Goal: Use online tool/utility: Utilize a website feature to perform a specific function

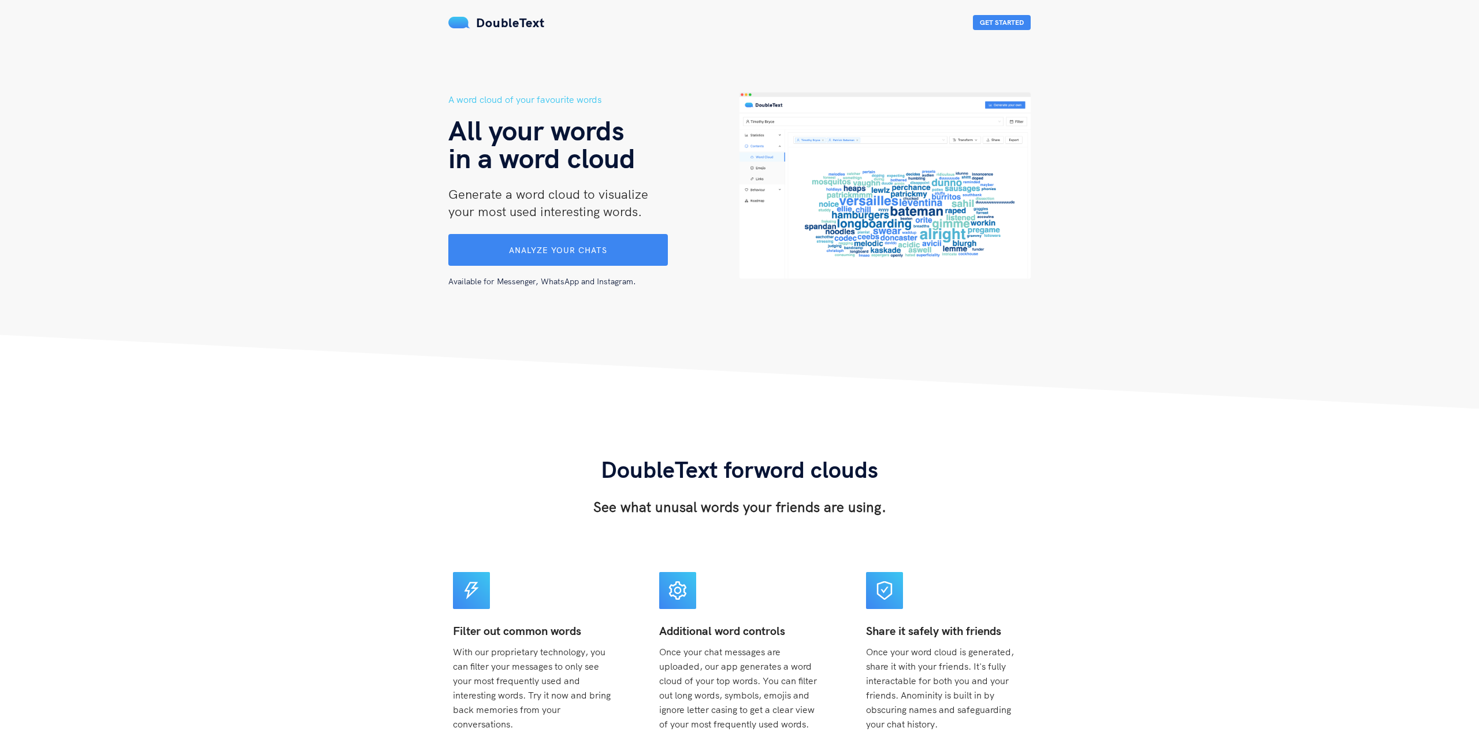
click at [560, 267] on div "Available for Messenger, WhatsApp and Instagram." at bounding box center [582, 277] width 268 height 22
click at [564, 262] on button "Analyze your chats" at bounding box center [558, 250] width 224 height 32
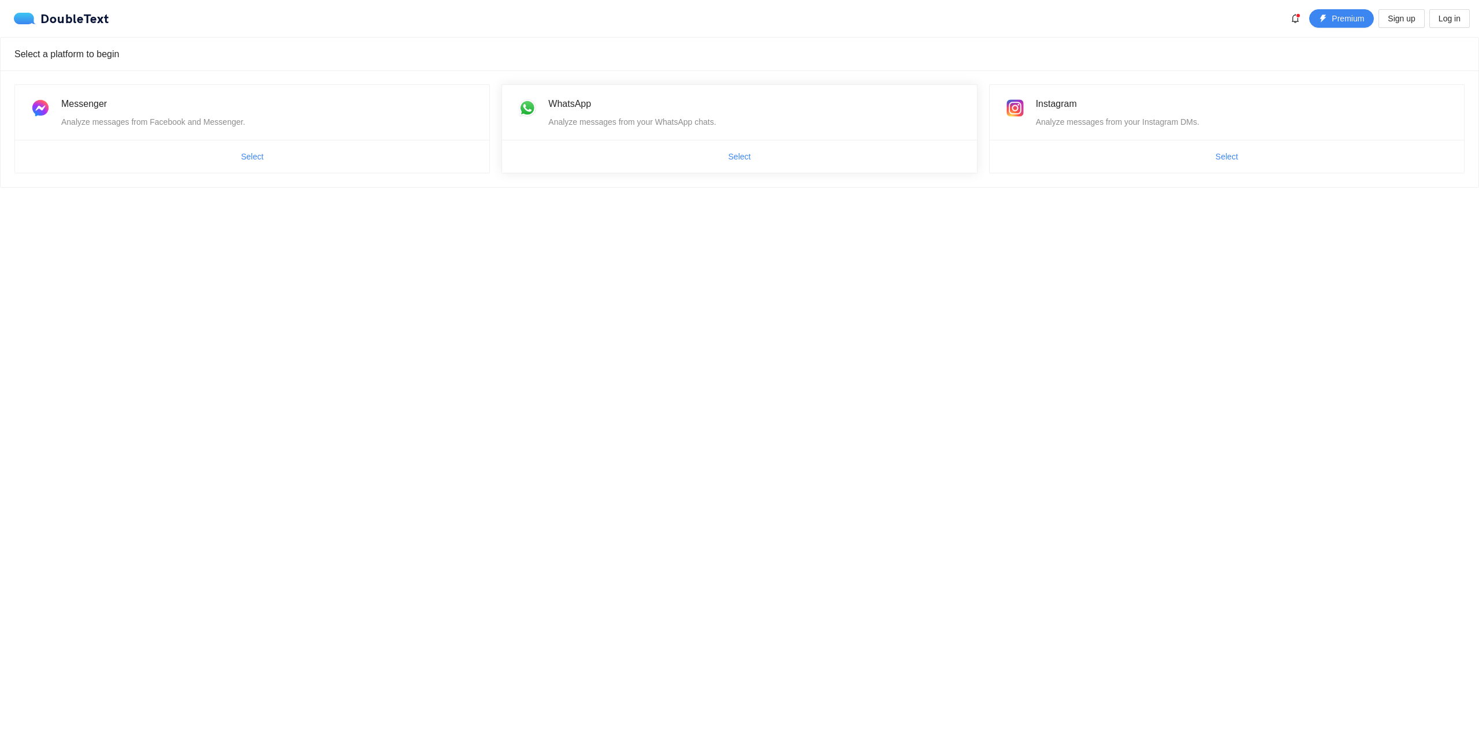
click at [649, 162] on span "Select" at bounding box center [739, 156] width 474 height 18
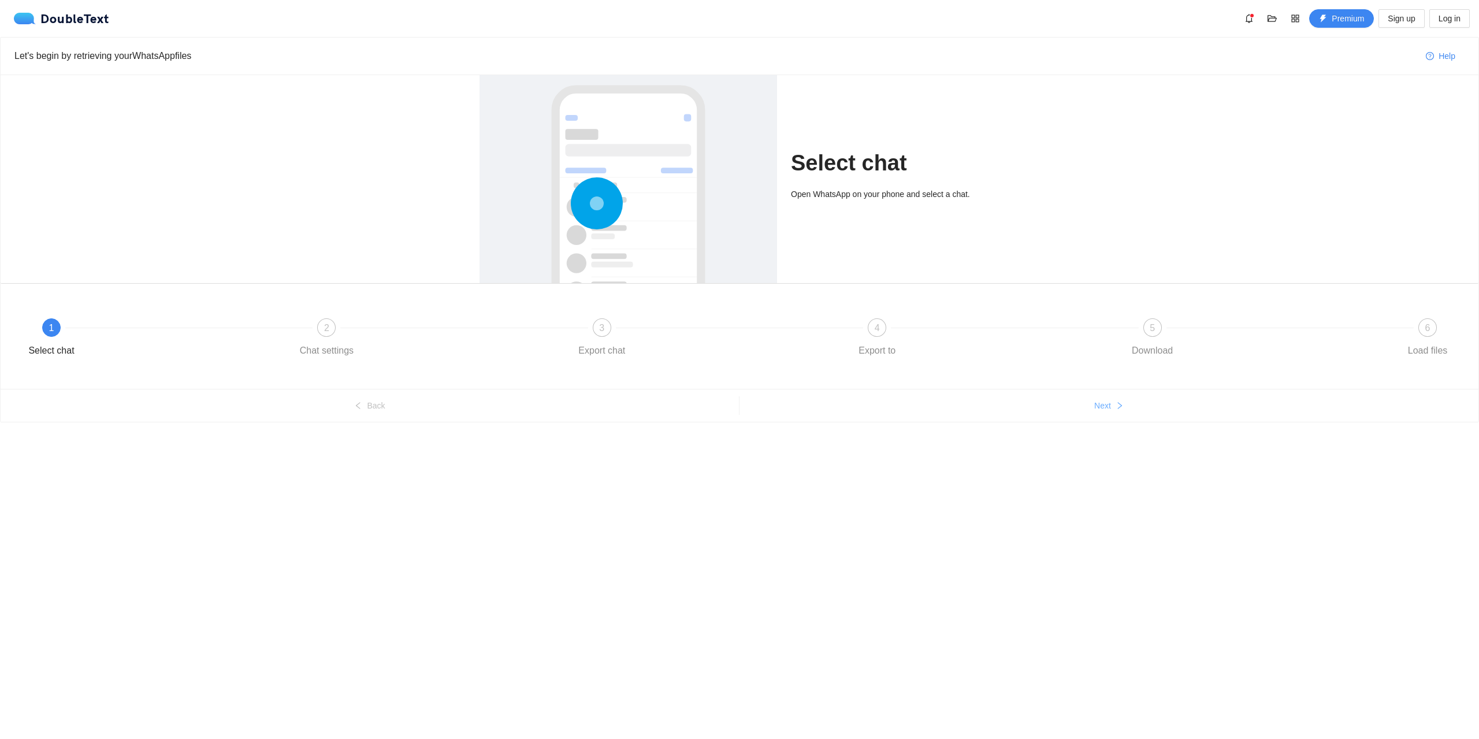
click at [1134, 404] on button "Next" at bounding box center [1108, 405] width 739 height 18
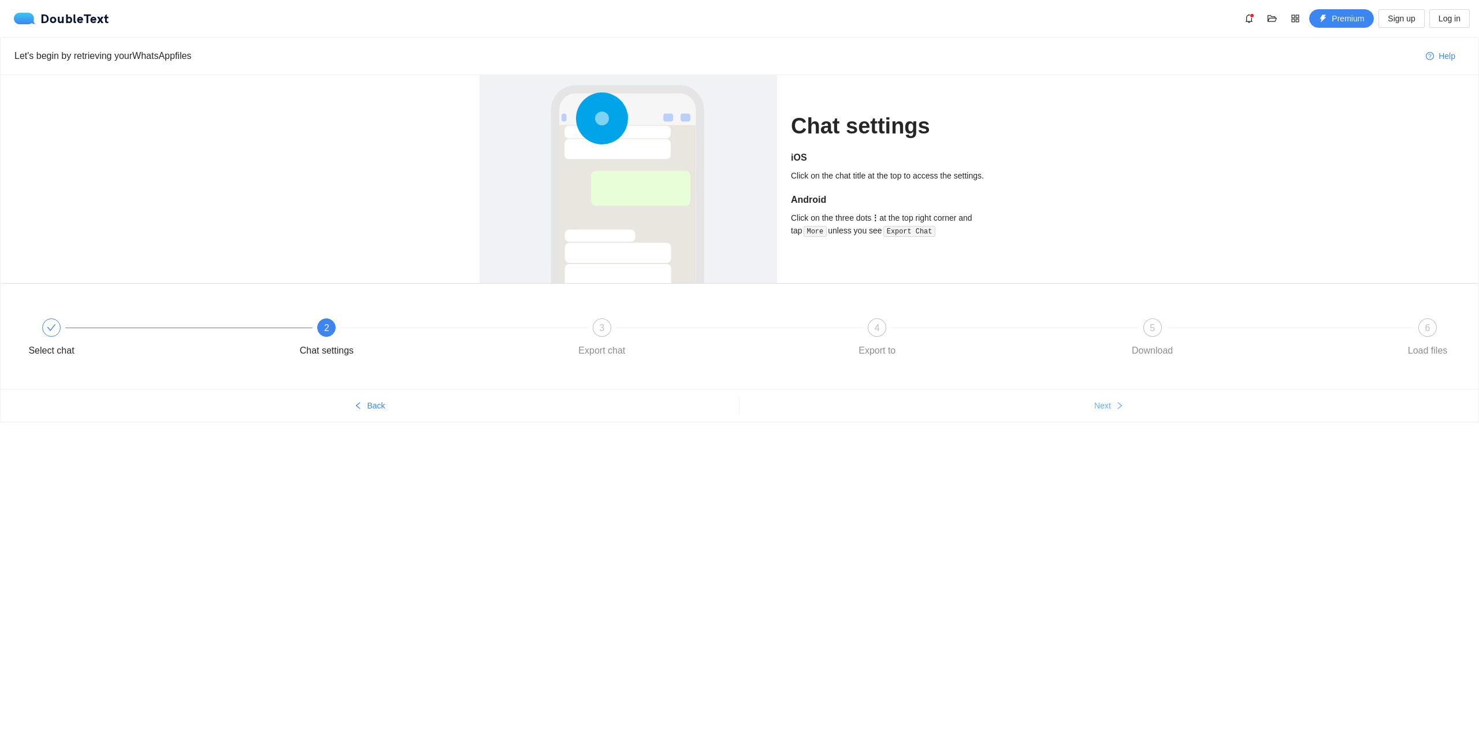
click at [1130, 402] on button "Next" at bounding box center [1108, 405] width 739 height 18
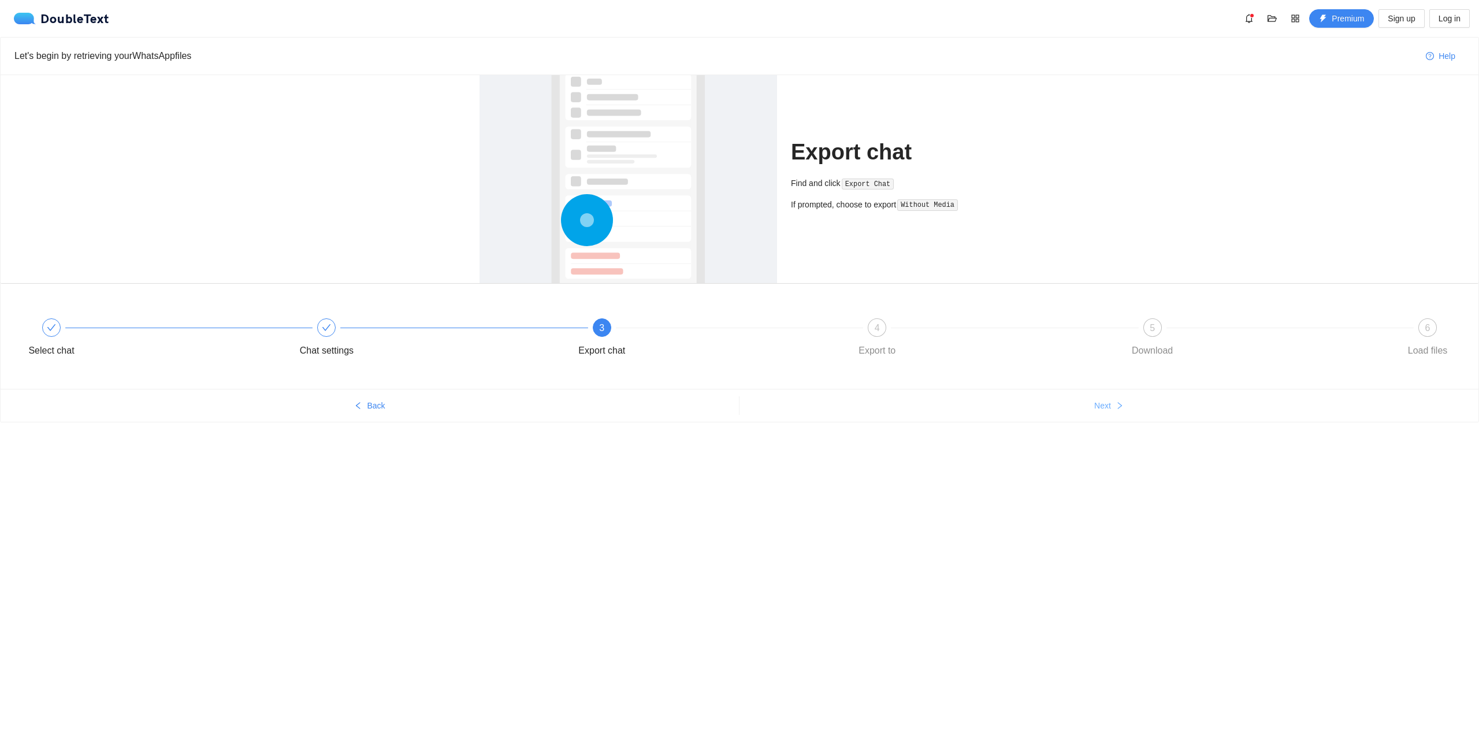
click at [1130, 401] on button "Next" at bounding box center [1108, 405] width 739 height 18
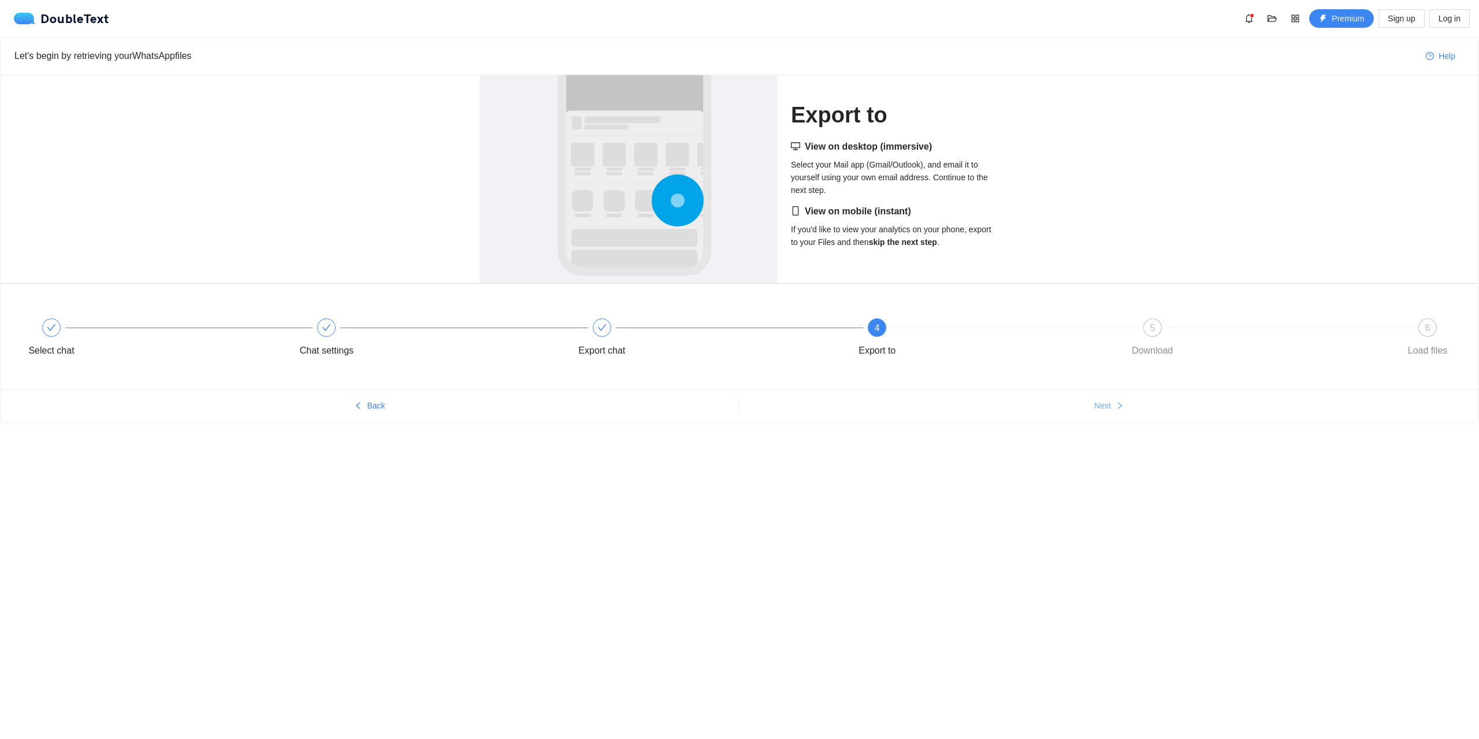
click at [1130, 400] on button "Next" at bounding box center [1108, 405] width 739 height 18
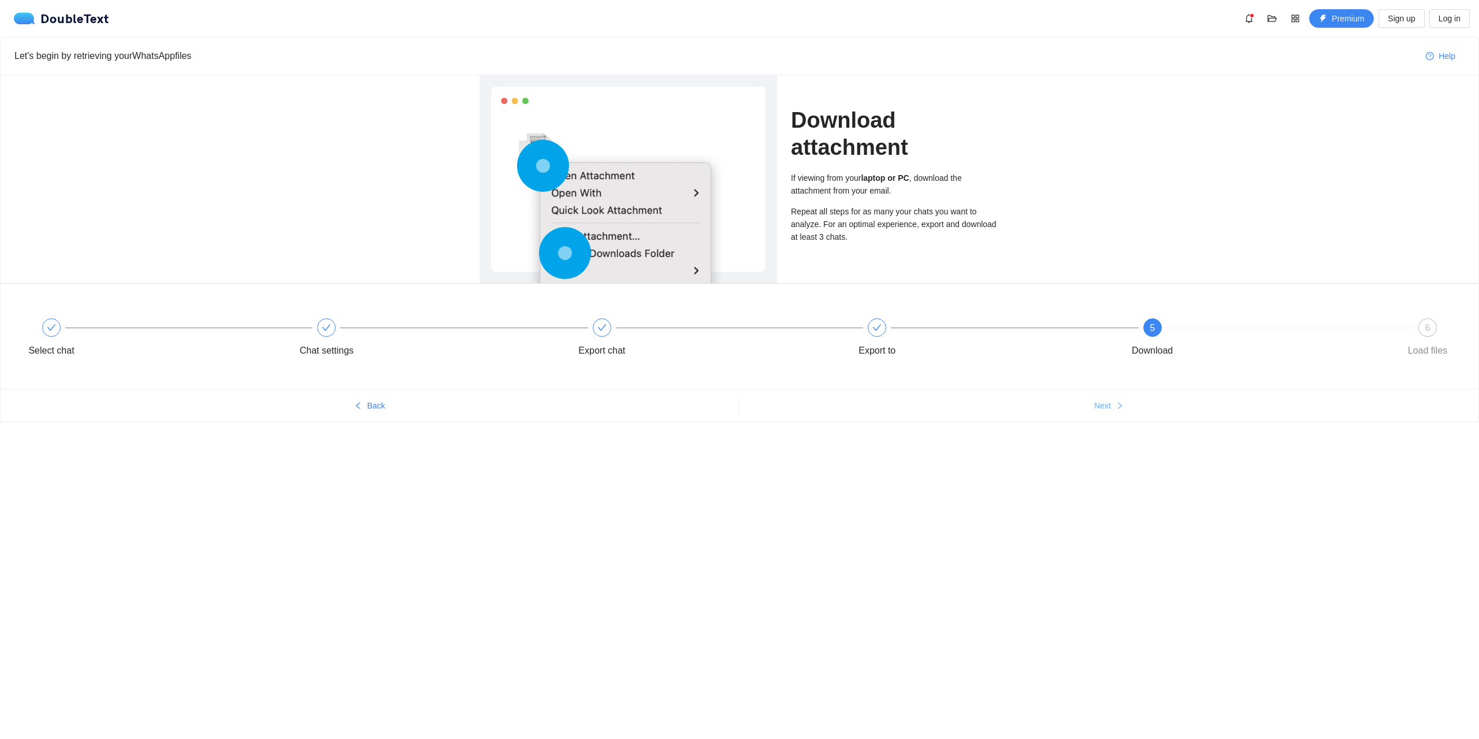
click at [1130, 400] on button "Next" at bounding box center [1108, 405] width 739 height 18
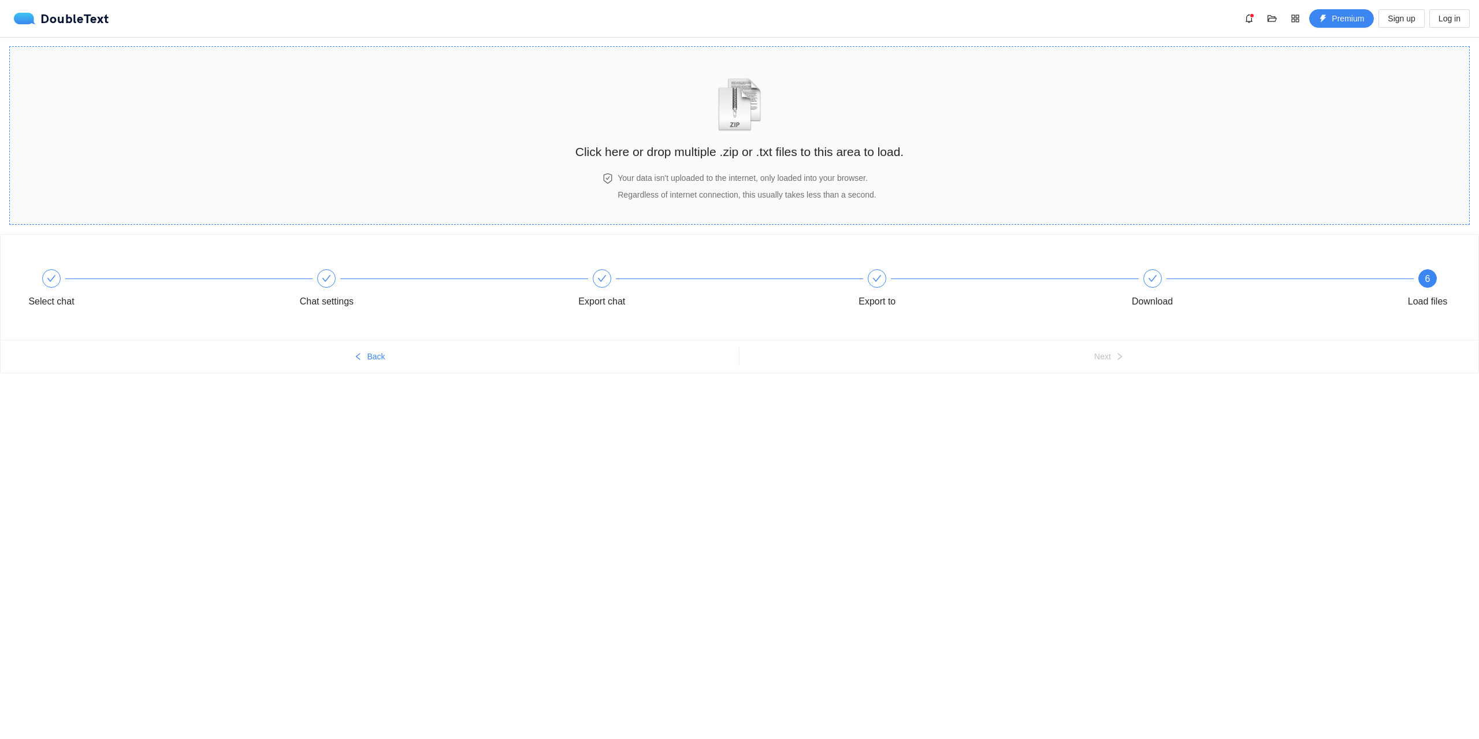
click at [725, 130] on img "zipOrTextIcon" at bounding box center [740, 104] width 54 height 53
click at [283, 446] on body "DoubleText Premium Sign up Log in Click here or drop multiple .zip or .txt file…" at bounding box center [739, 369] width 1479 height 739
click at [728, 157] on h2 "Click here or drop multiple .zip or .txt files to this area to load." at bounding box center [739, 151] width 328 height 19
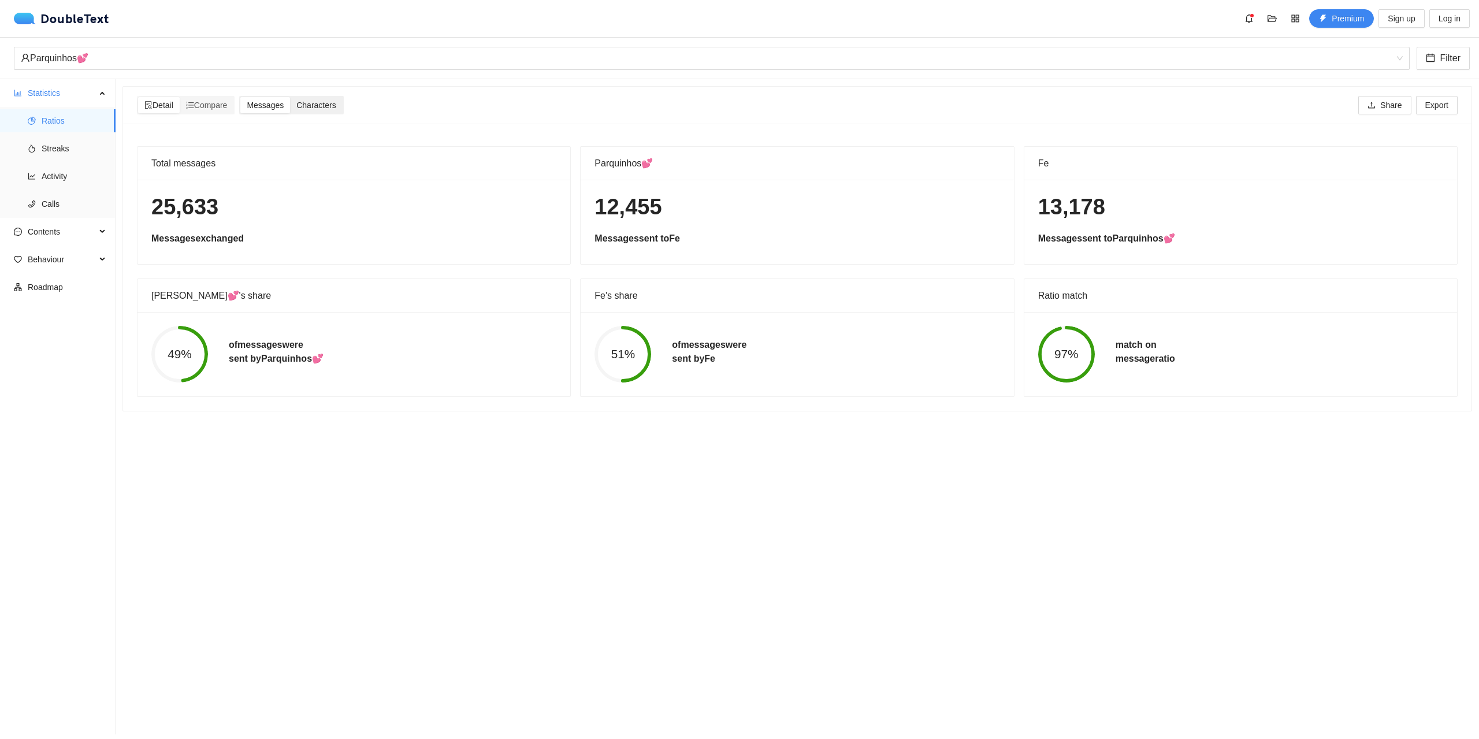
click at [310, 102] on span "Characters" at bounding box center [315, 105] width 39 height 9
click at [290, 97] on input "Characters" at bounding box center [290, 97] width 0 height 0
click at [274, 99] on div "Messages" at bounding box center [265, 105] width 50 height 16
click at [240, 97] on input "Messages" at bounding box center [240, 97] width 0 height 0
click at [65, 232] on span "Contents" at bounding box center [62, 231] width 68 height 23
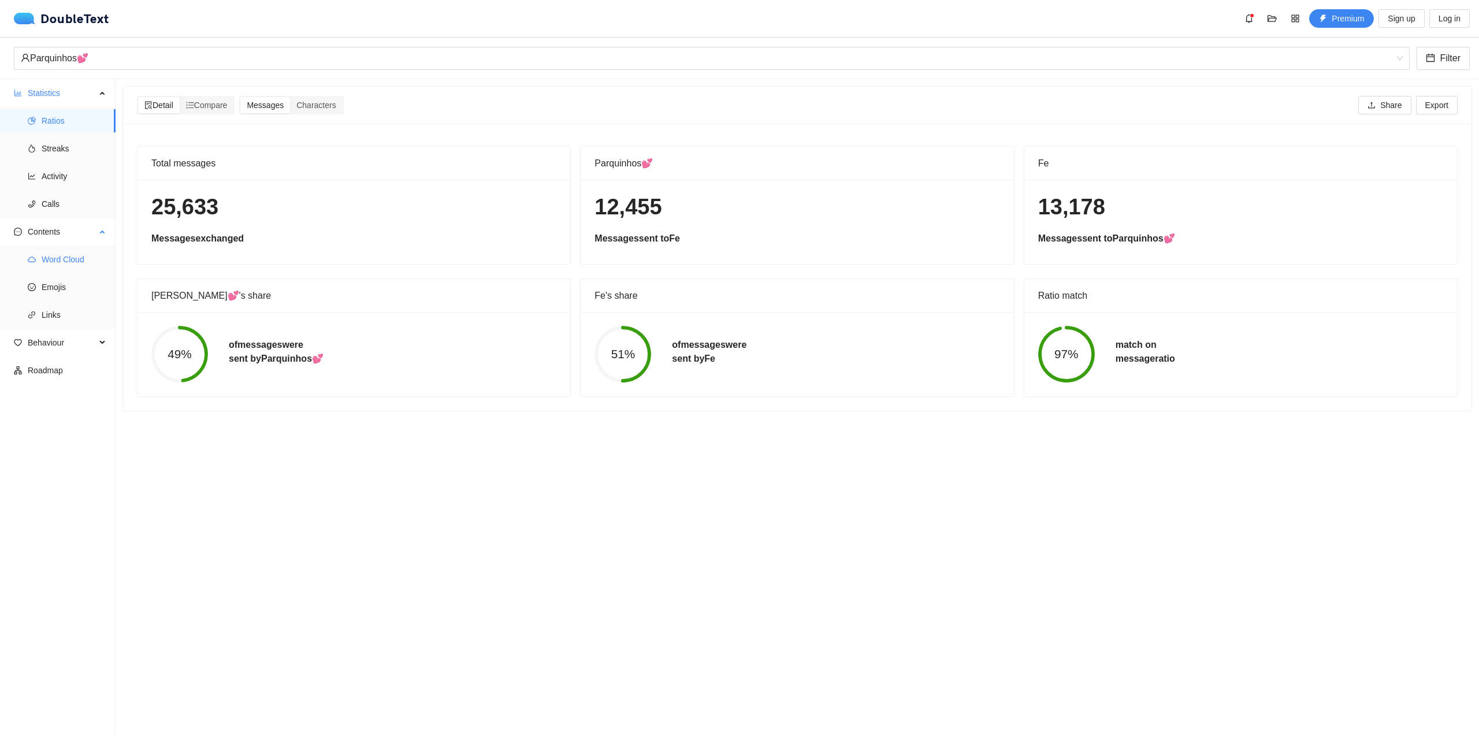
click at [78, 266] on span "Word Cloud" at bounding box center [74, 259] width 65 height 23
click at [54, 265] on span "Behaviour" at bounding box center [62, 259] width 68 height 23
click at [70, 278] on span "Engagement" at bounding box center [74, 287] width 65 height 23
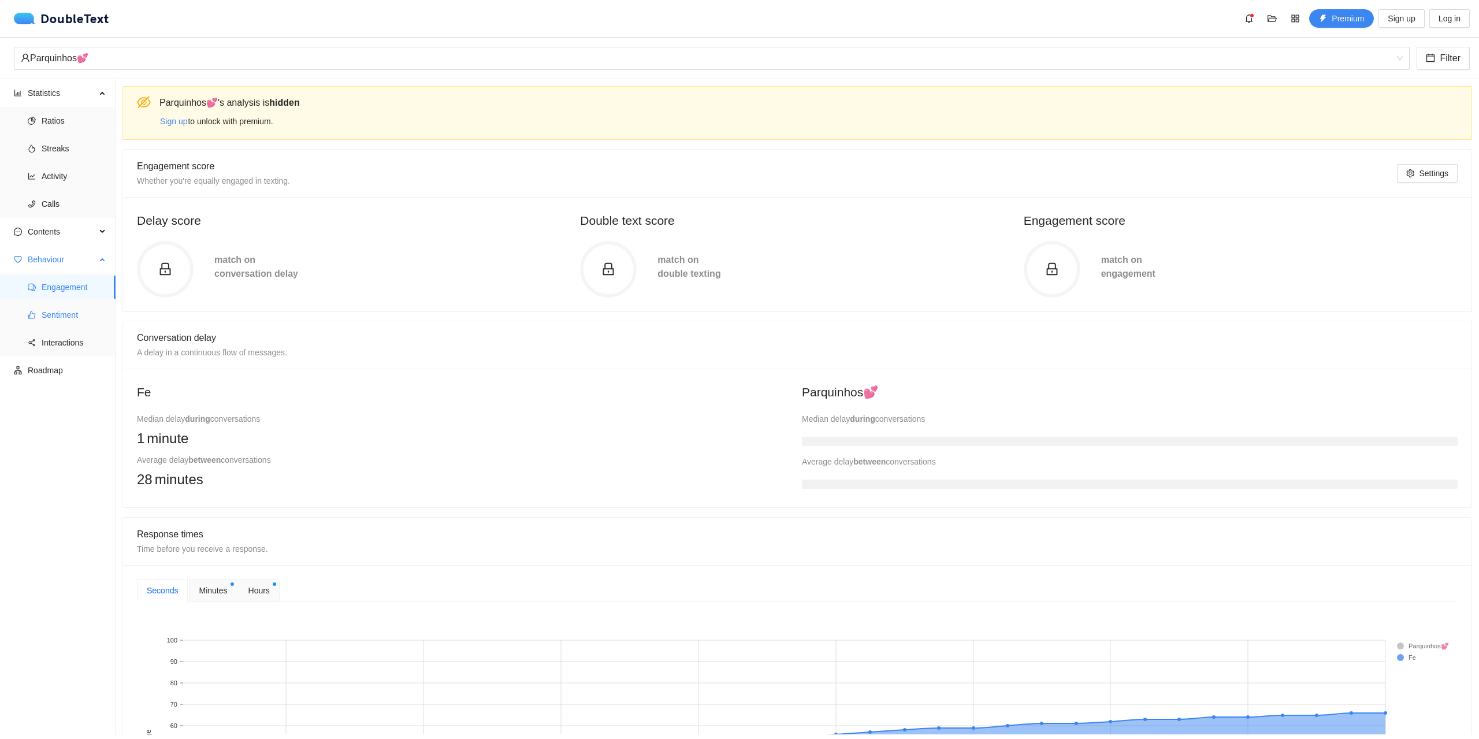
click at [62, 311] on span "Sentiment" at bounding box center [74, 314] width 65 height 23
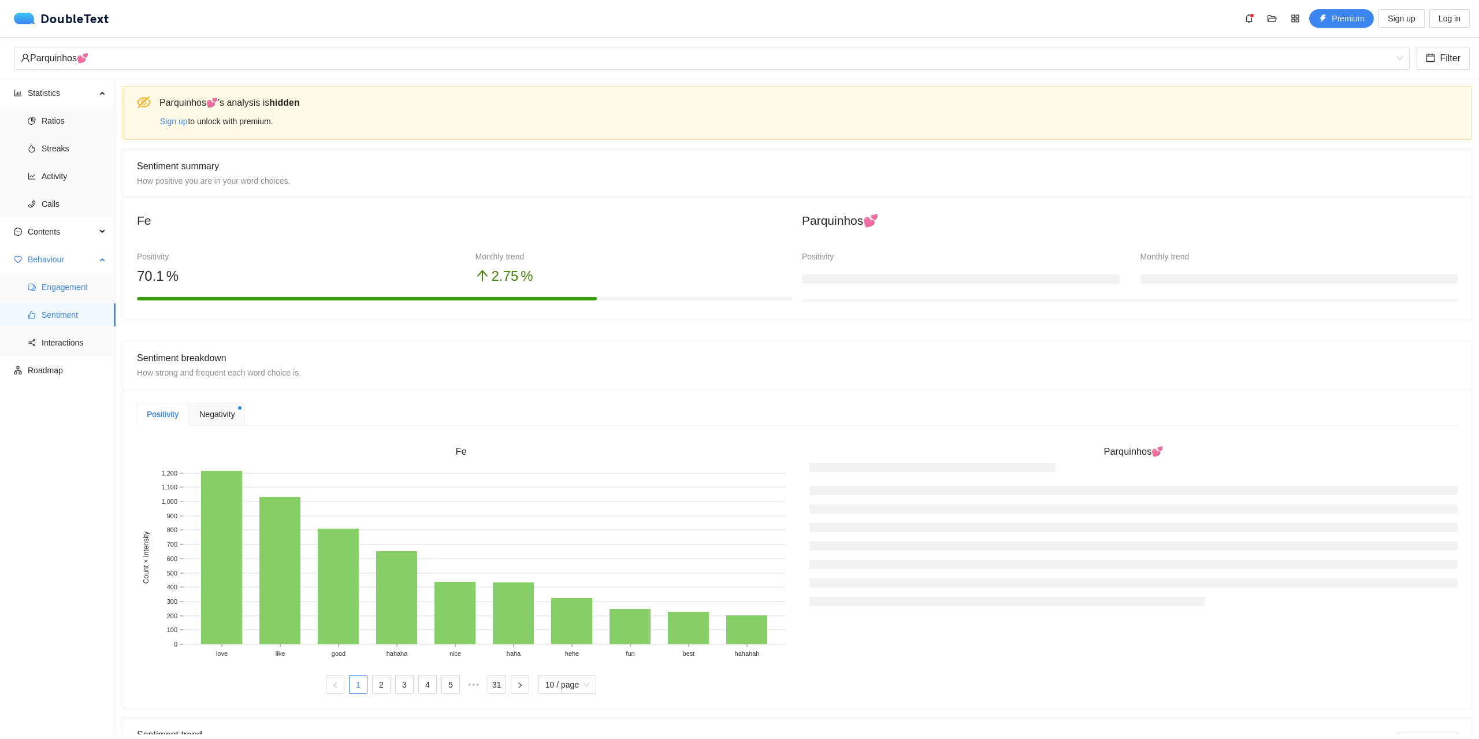
click at [58, 285] on span "Engagement" at bounding box center [74, 287] width 65 height 23
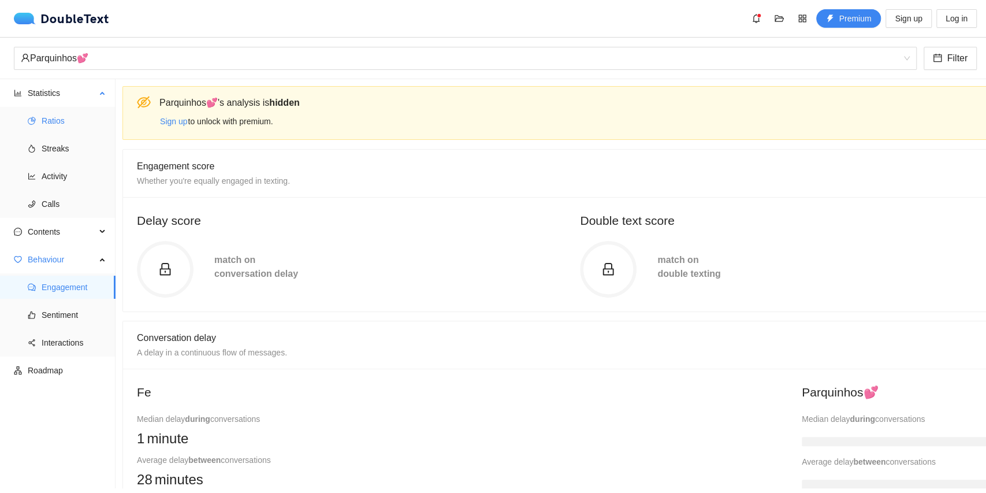
click at [74, 112] on span "Ratios" at bounding box center [74, 120] width 65 height 23
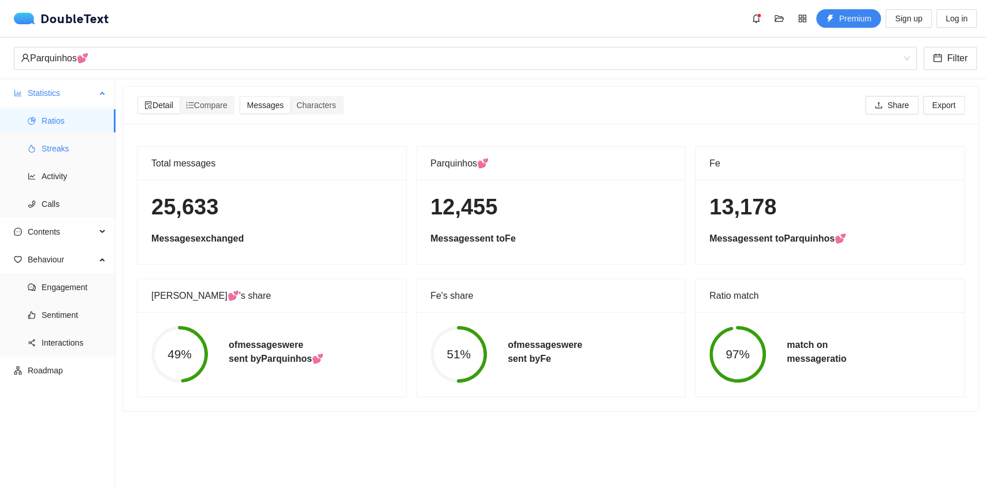
click at [76, 151] on span "Streaks" at bounding box center [74, 148] width 65 height 23
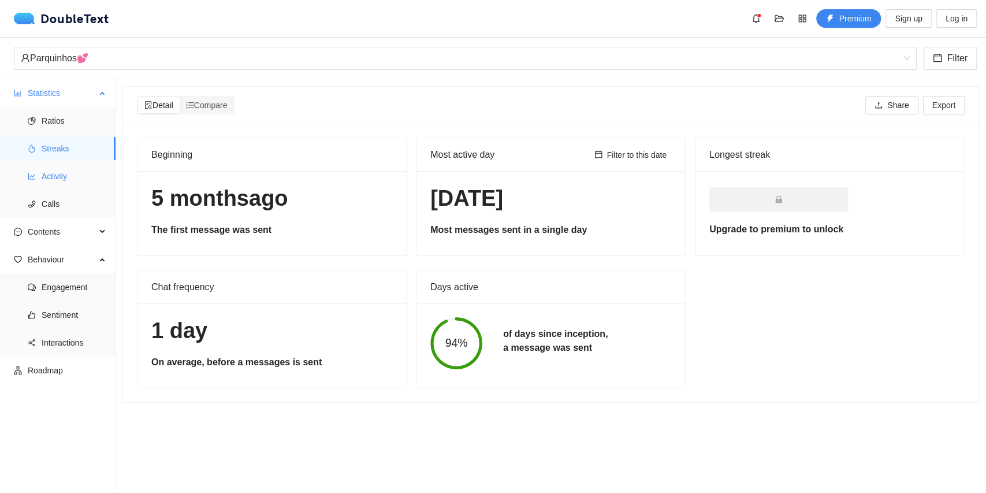
click at [68, 173] on span "Activity" at bounding box center [74, 176] width 65 height 23
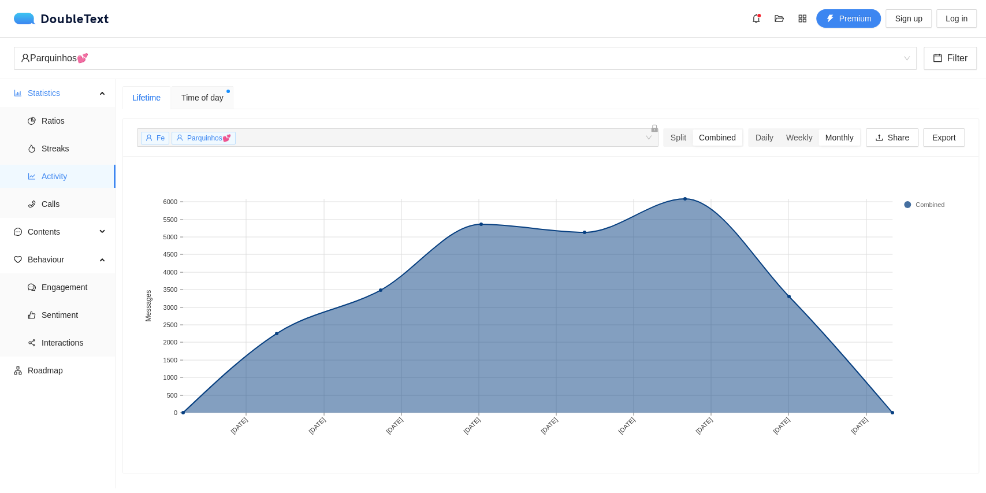
click at [198, 116] on div "Lifetime Time of day Fe Parquinhos💕 + 0 ... Split Combined Daily Weekly Monthly…" at bounding box center [550, 279] width 857 height 387
click at [208, 86] on div "Time of day" at bounding box center [203, 97] width 62 height 23
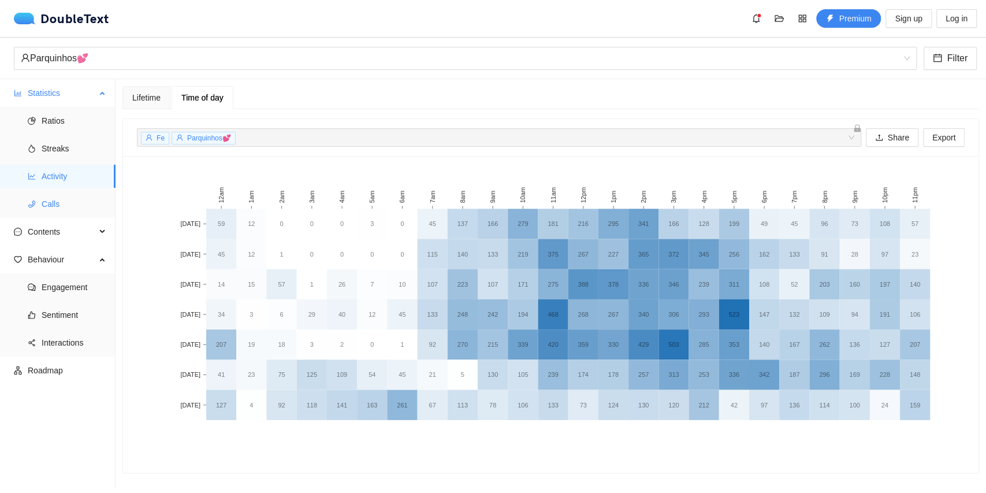
click at [25, 212] on li "Calls" at bounding box center [58, 203] width 116 height 23
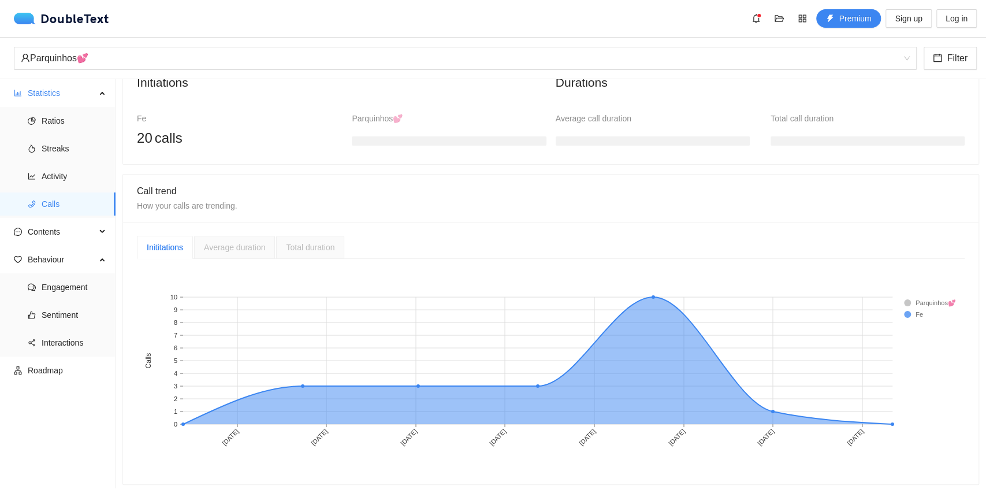
scroll to position [140, 0]
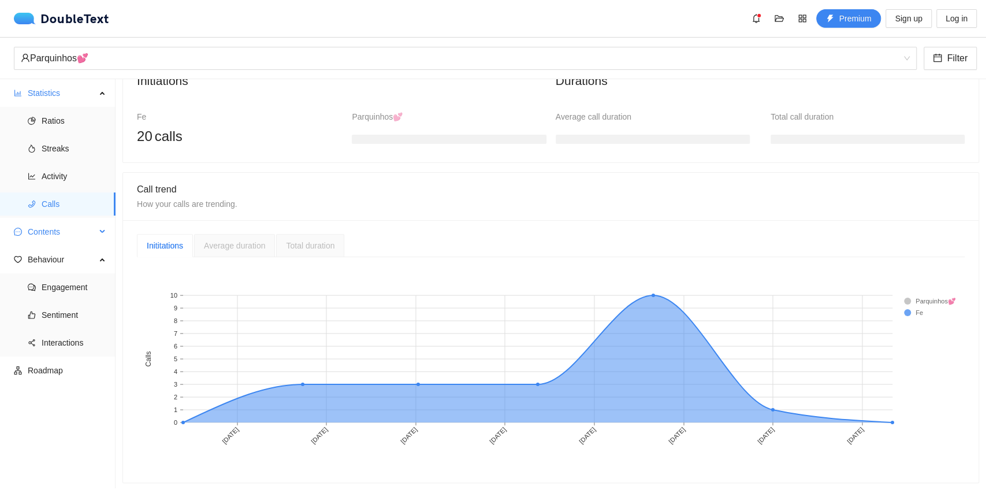
click at [77, 226] on span "Contents" at bounding box center [62, 231] width 68 height 23
click at [73, 265] on span "Word Cloud" at bounding box center [74, 259] width 65 height 23
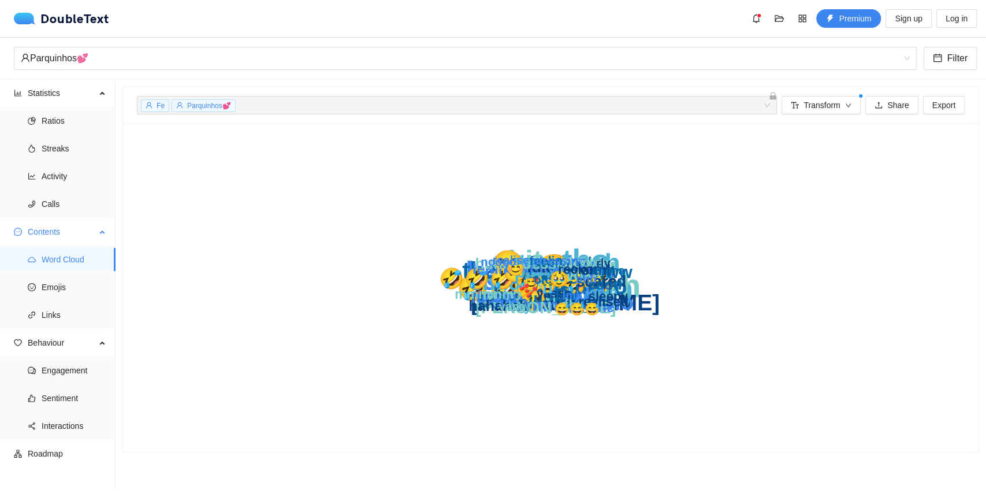
click at [62, 300] on ul "Word Cloud Emojis Links" at bounding box center [57, 286] width 115 height 83
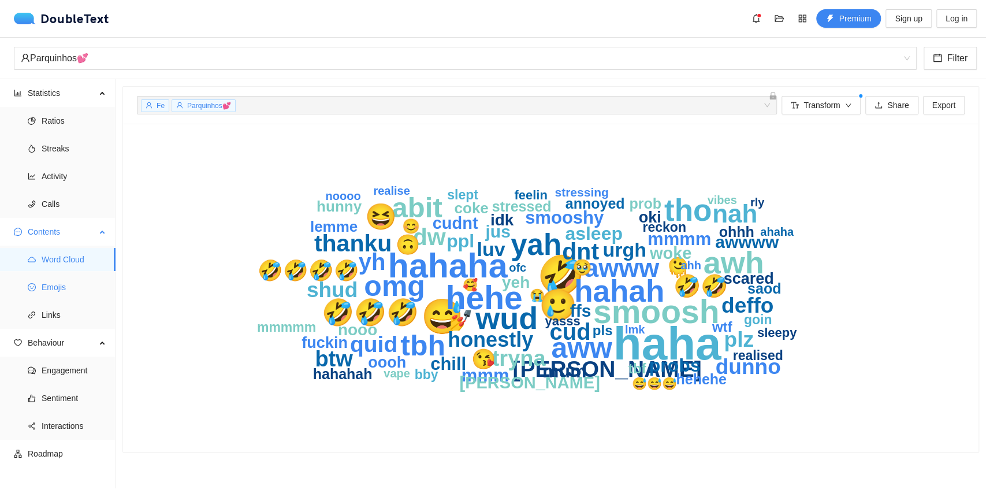
click at [65, 294] on span "Emojis" at bounding box center [74, 287] width 65 height 23
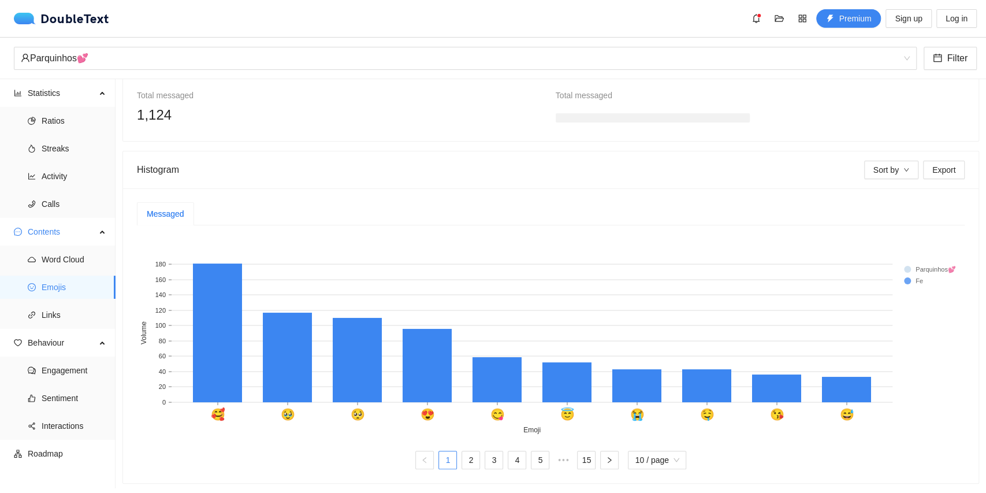
scroll to position [147, 0]
click at [47, 318] on span "Links" at bounding box center [74, 314] width 65 height 23
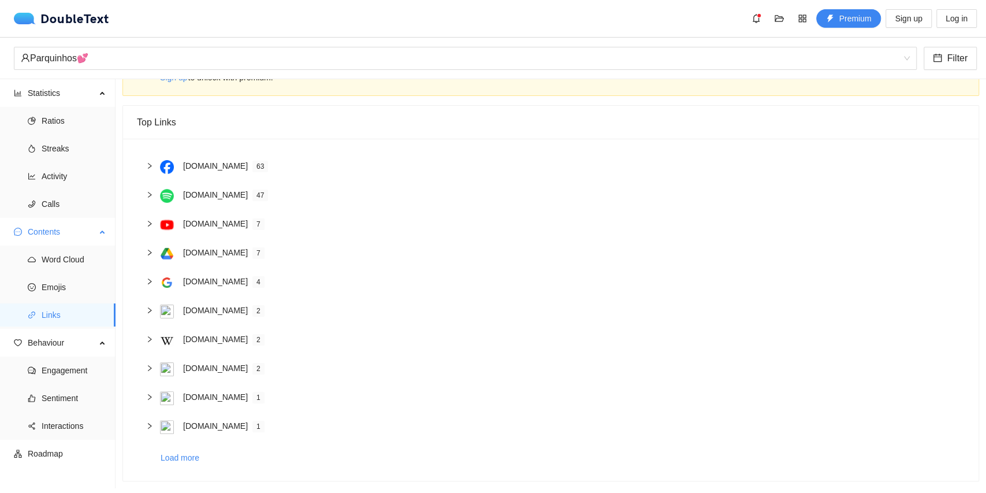
scroll to position [43, 0]
click at [66, 368] on span "Engagement" at bounding box center [74, 370] width 65 height 23
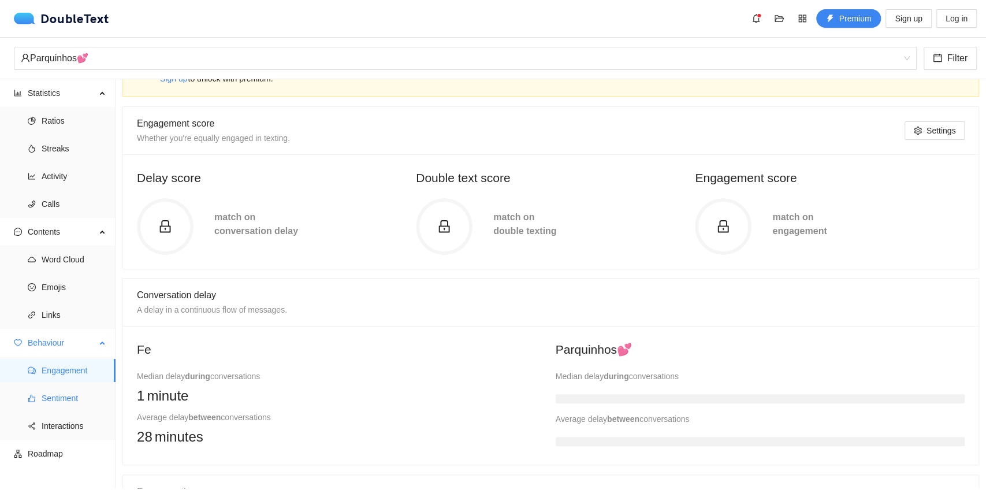
scroll to position [147, 0]
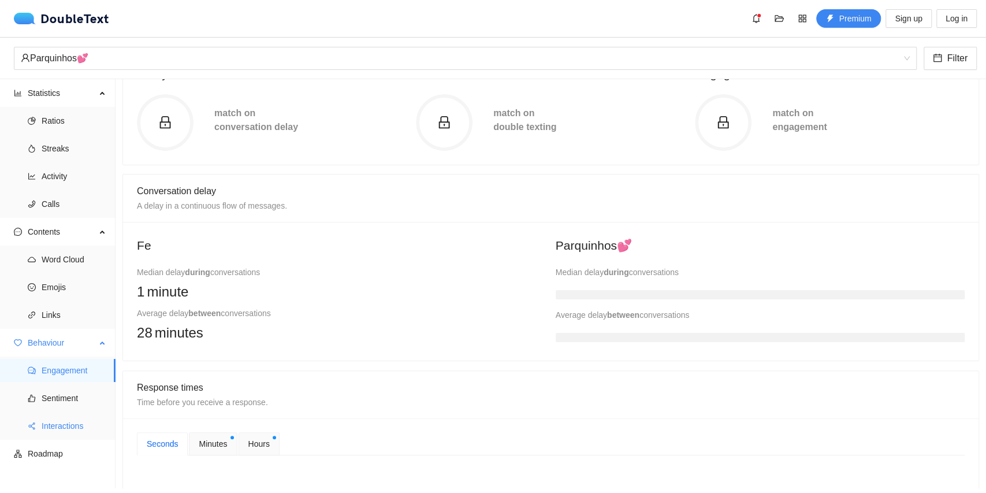
click at [72, 426] on span "Interactions" at bounding box center [74, 425] width 65 height 23
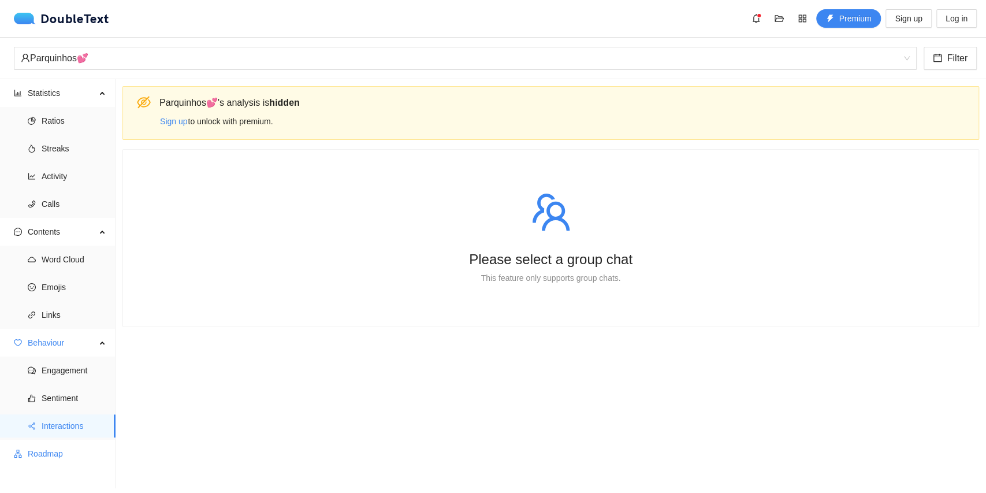
click at [48, 450] on span "Roadmap" at bounding box center [67, 453] width 79 height 23
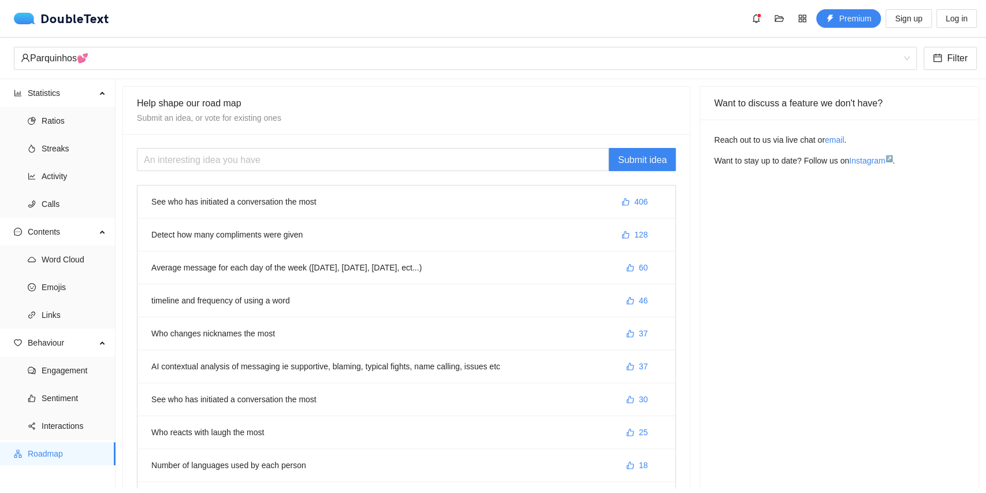
click at [219, 207] on li "See who has initiated a conversation the most 406" at bounding box center [406, 201] width 538 height 33
click at [49, 129] on span "Ratios" at bounding box center [74, 120] width 65 height 23
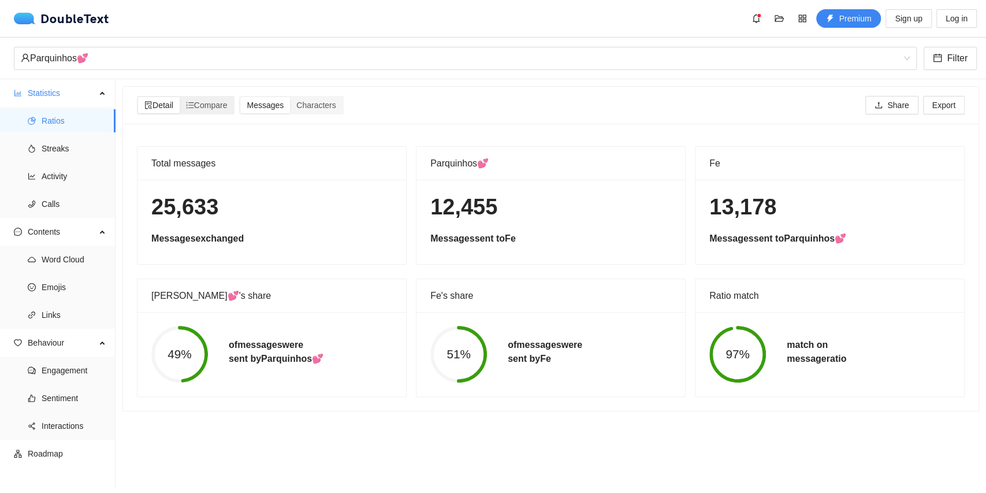
click at [211, 96] on div "Detail Compare" at bounding box center [186, 105] width 98 height 18
click at [210, 99] on div "Compare" at bounding box center [207, 105] width 54 height 16
click at [180, 97] on input "Compare" at bounding box center [180, 97] width 0 height 0
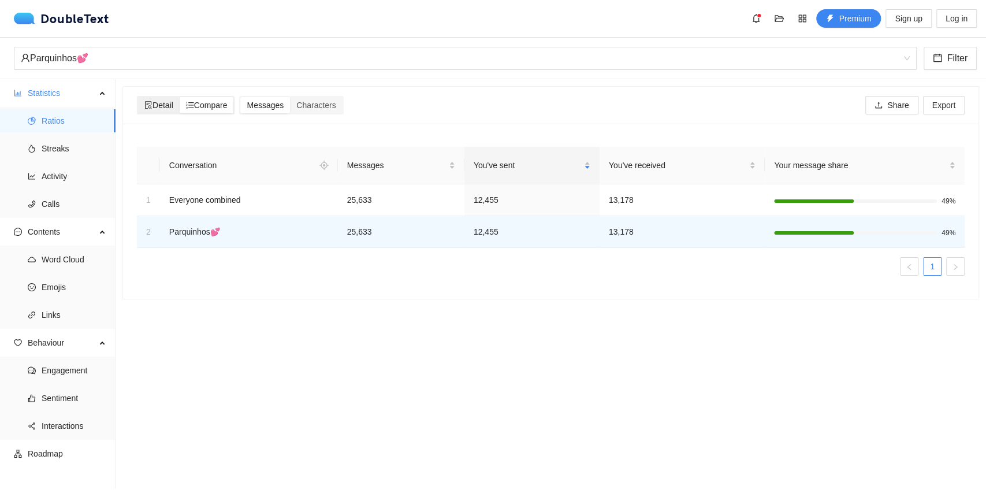
click at [163, 110] on span "Detail" at bounding box center [158, 105] width 29 height 9
click at [138, 97] on input "Detail" at bounding box center [138, 97] width 0 height 0
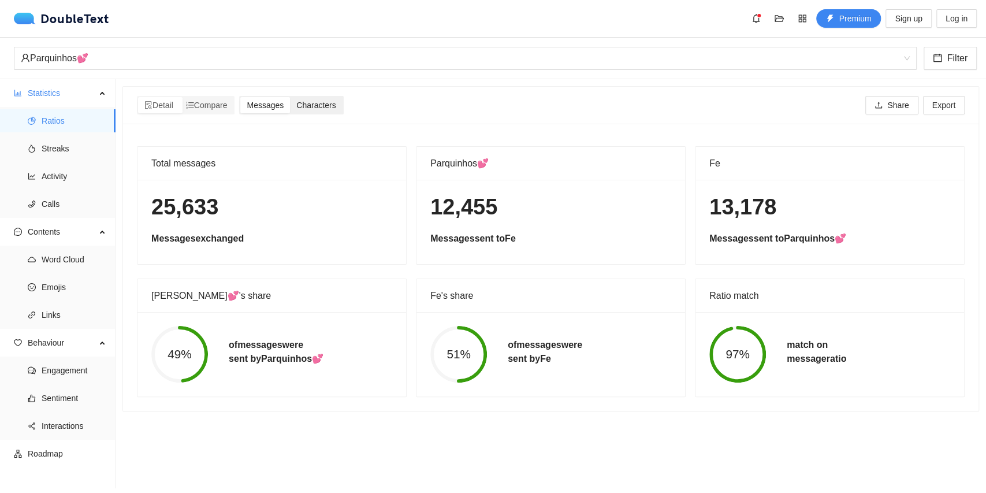
click at [302, 103] on span "Characters" at bounding box center [315, 105] width 39 height 9
click at [290, 97] on input "Characters" at bounding box center [290, 97] width 0 height 0
click at [851, 20] on span "Premium" at bounding box center [855, 18] width 32 height 13
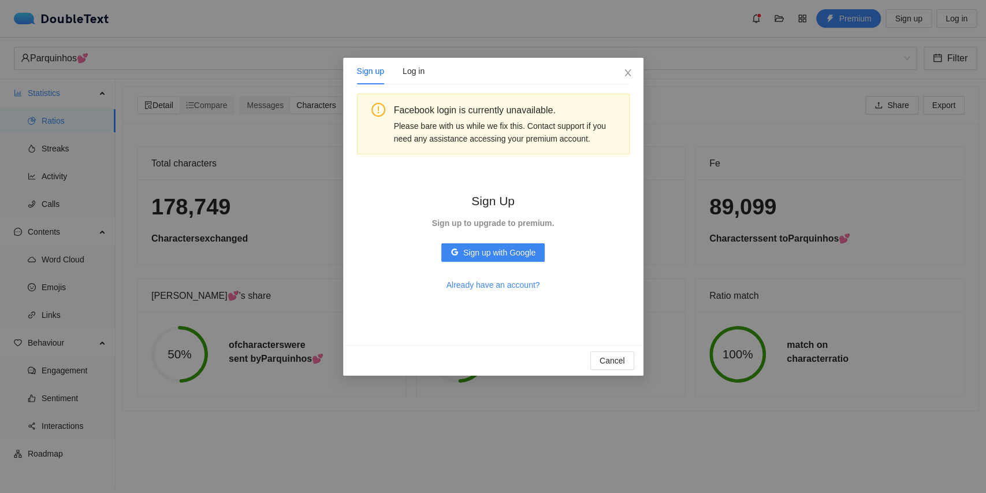
click at [728, 168] on div "Sign up Log in Facebook login is currently unavailable. Please bare with us whi…" at bounding box center [493, 246] width 986 height 493
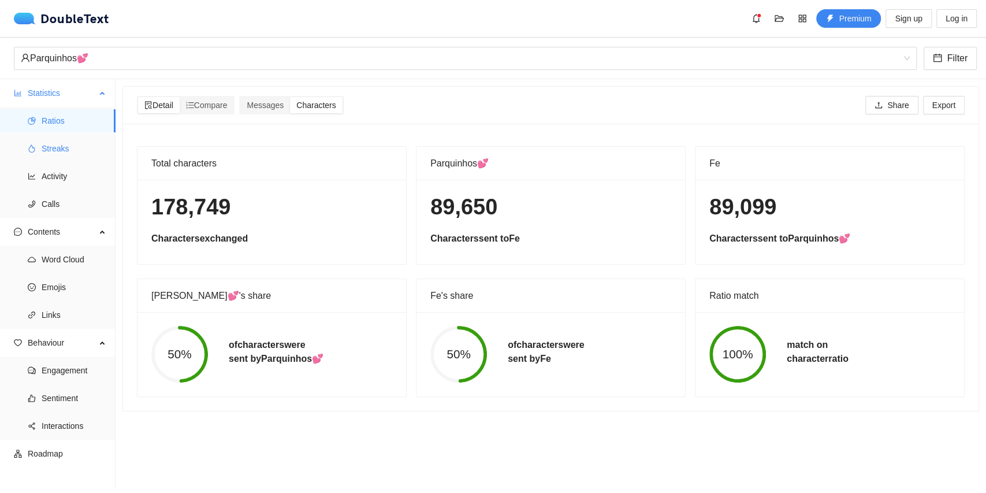
click at [107, 150] on li "Streaks" at bounding box center [58, 148] width 116 height 23
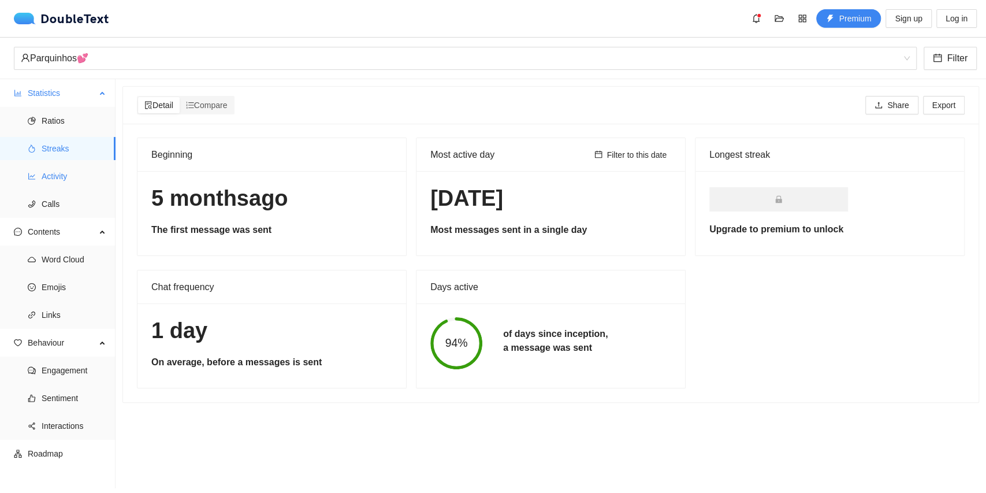
click at [64, 178] on span "Activity" at bounding box center [74, 176] width 65 height 23
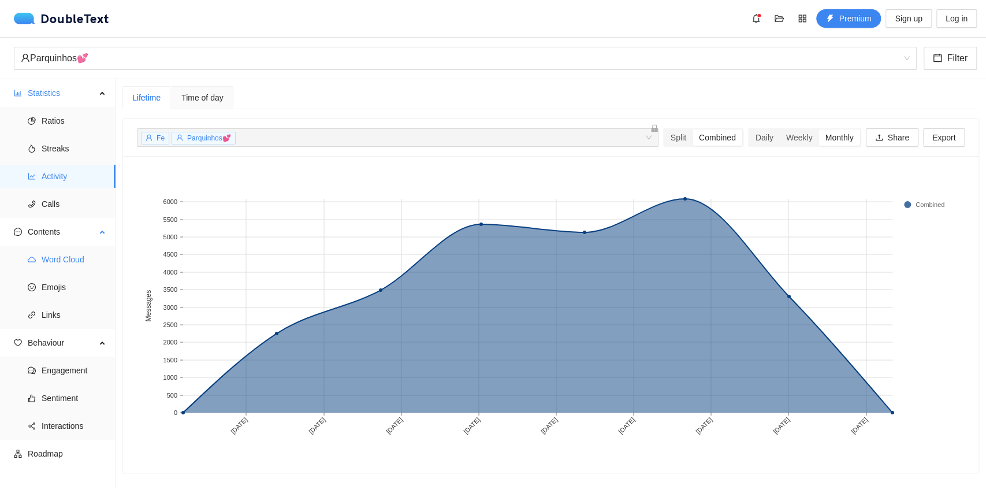
click at [39, 261] on li "Word Cloud" at bounding box center [58, 259] width 116 height 23
